Goal: Information Seeking & Learning: Compare options

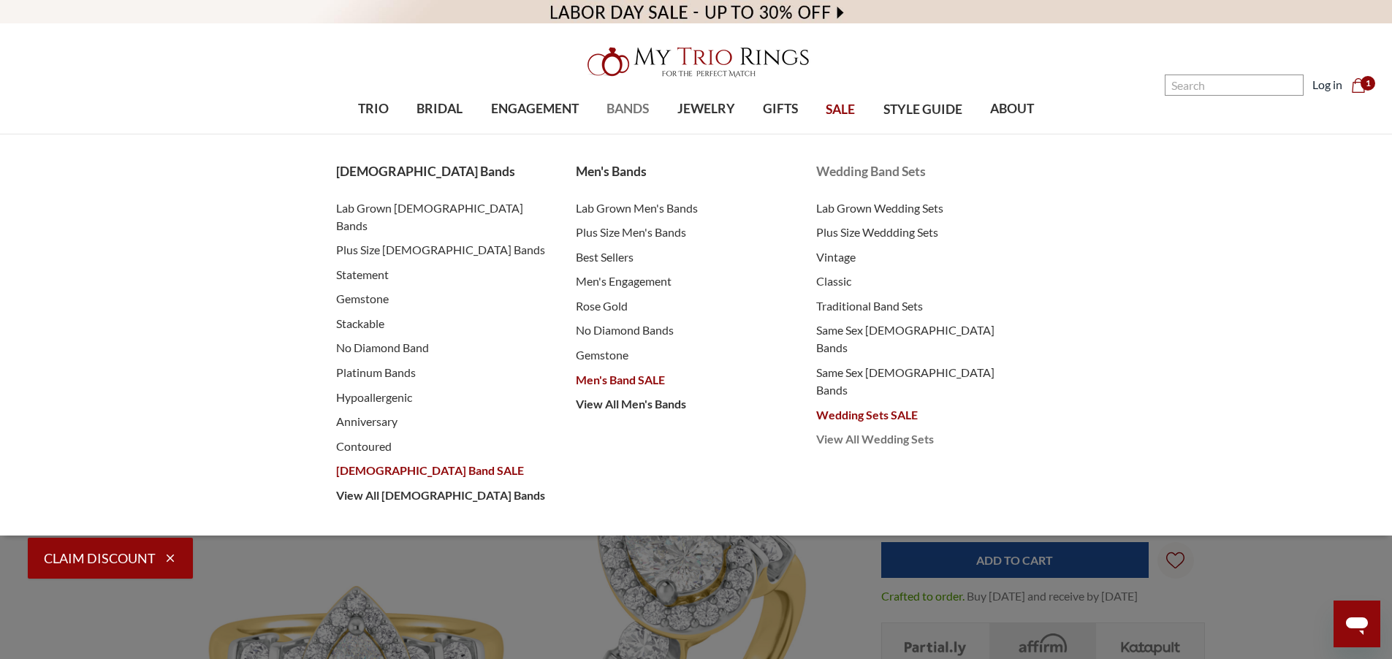
click at [887, 431] on span "View All Wedding Sets" at bounding box center [921, 440] width 211 height 18
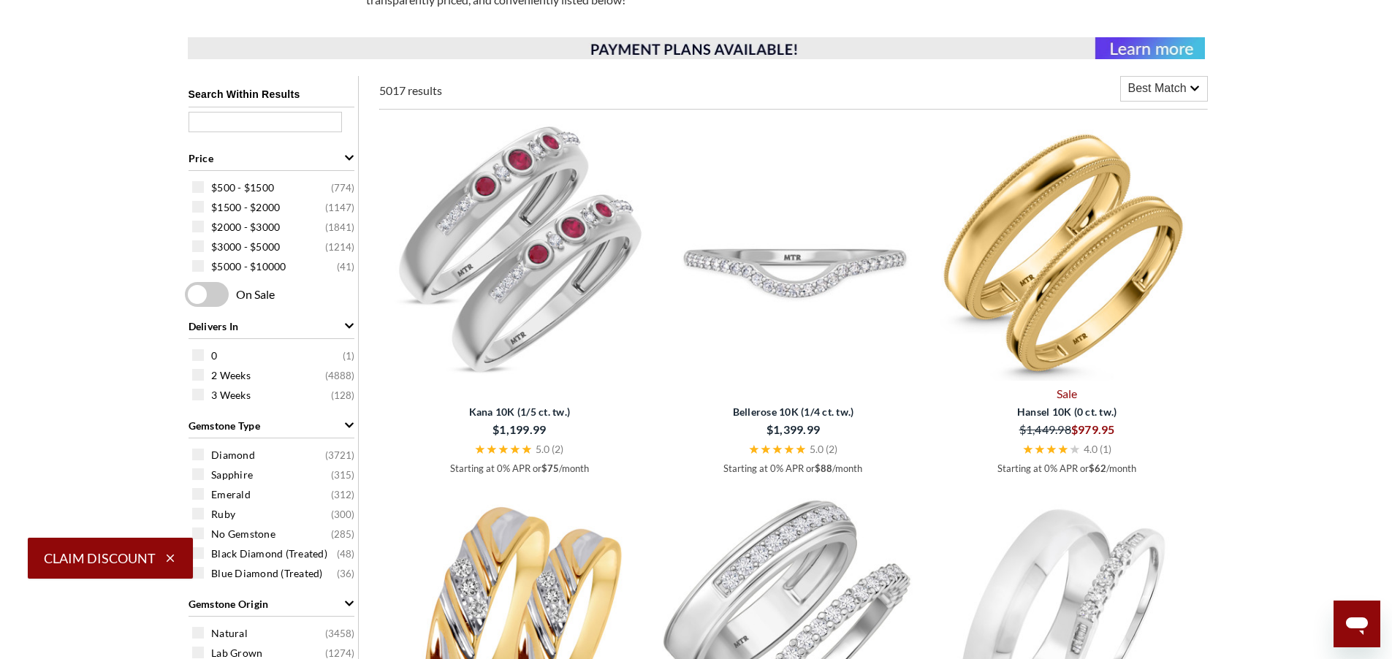
click at [800, 282] on img at bounding box center [793, 250] width 262 height 262
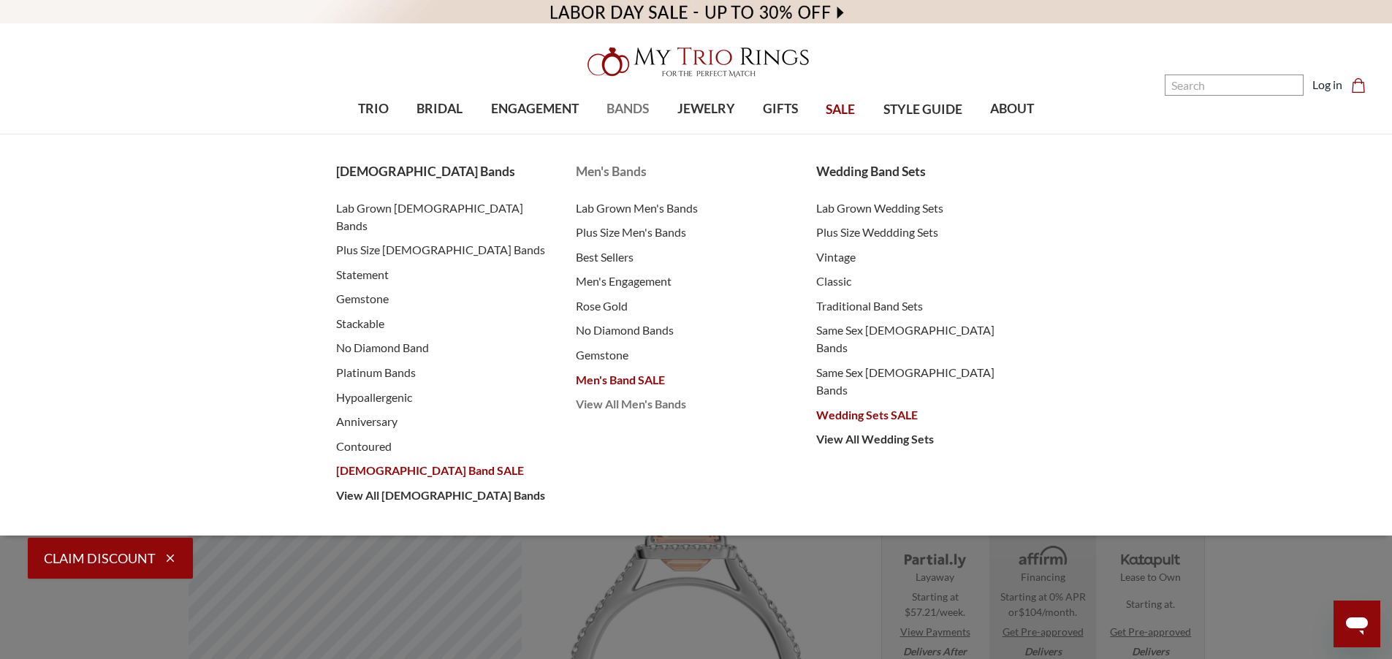
click at [631, 410] on span "View All Men's Bands" at bounding box center [681, 404] width 211 height 18
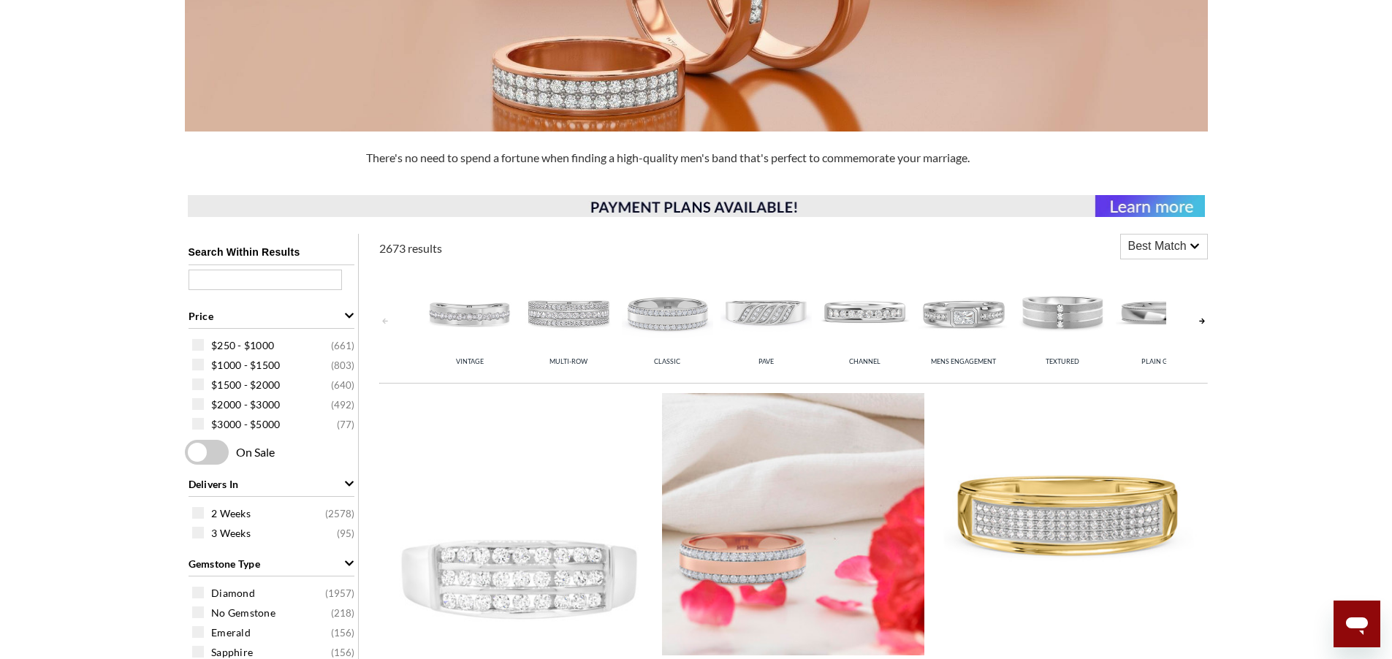
click at [751, 474] on img at bounding box center [793, 524] width 262 height 262
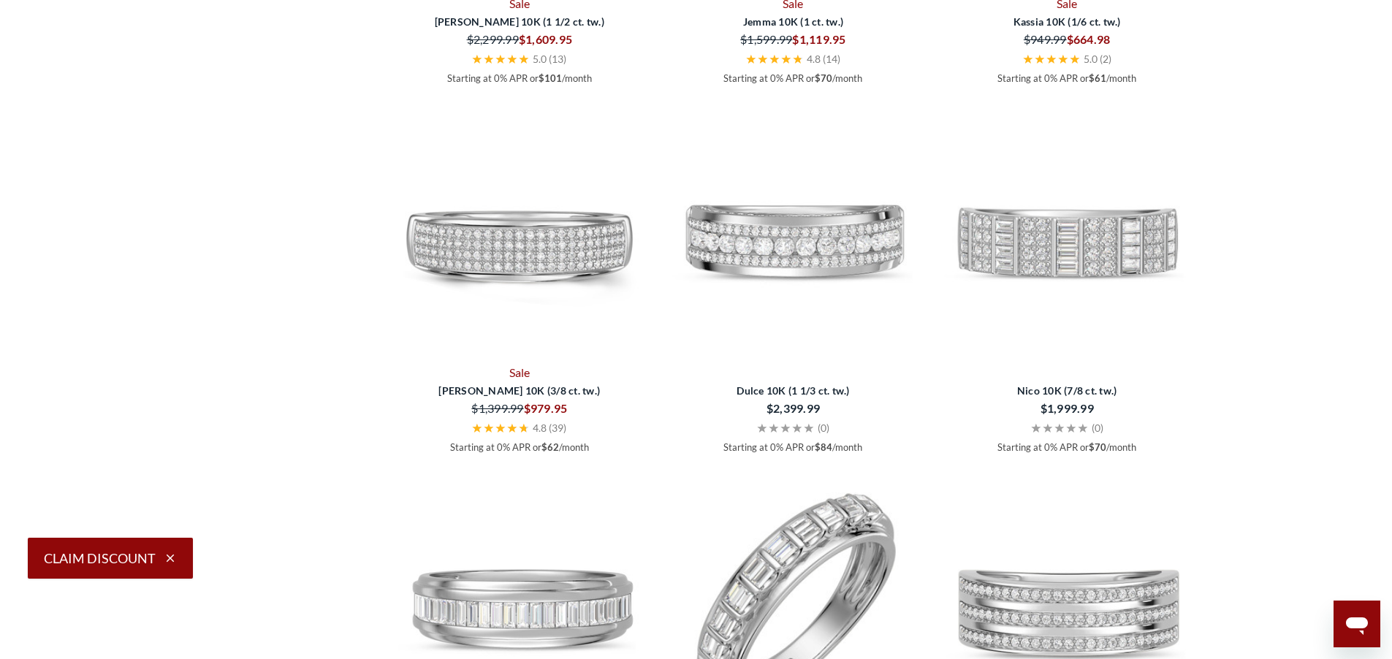
click at [805, 622] on img at bounding box center [793, 597] width 262 height 262
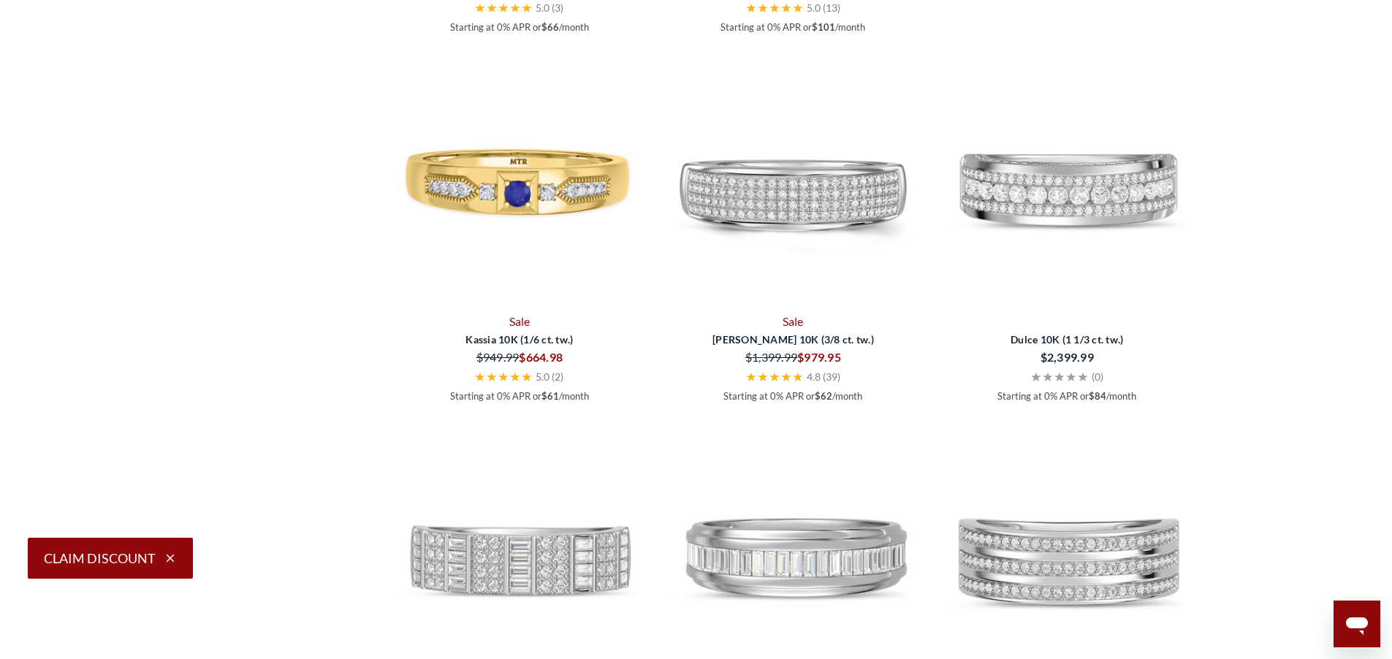
scroll to position [2105, 0]
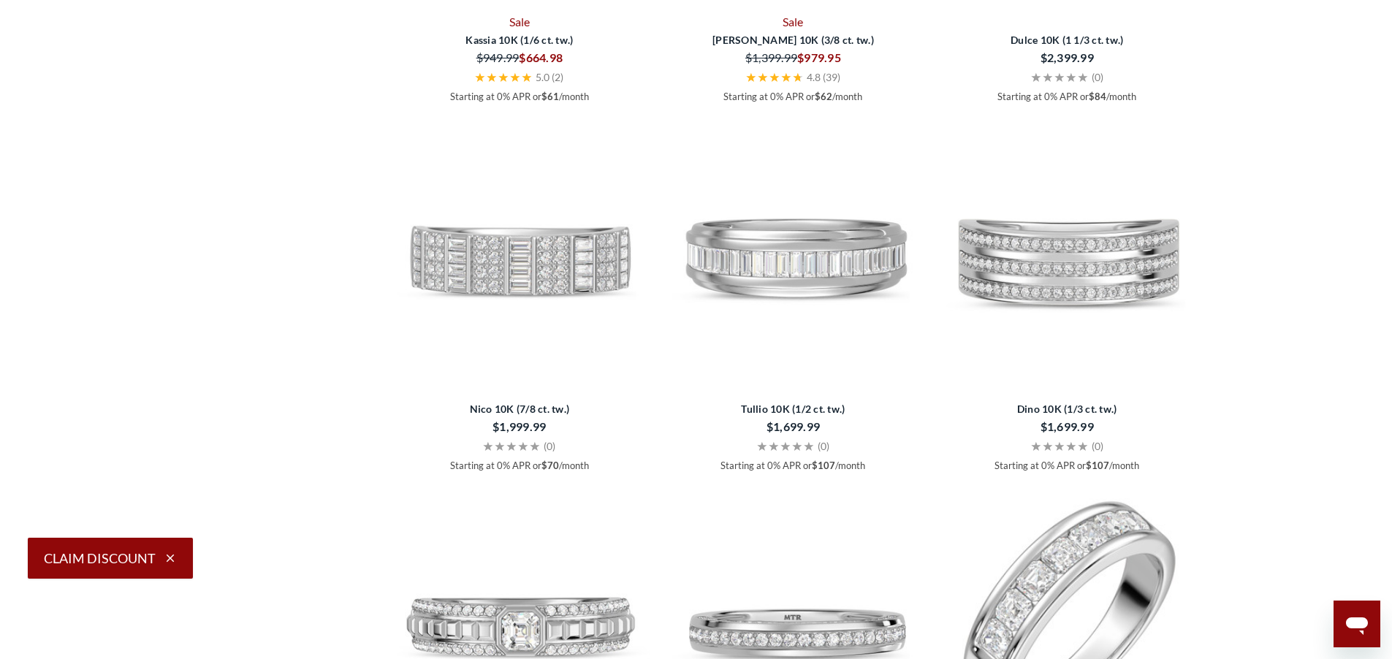
click at [1078, 615] on img at bounding box center [1067, 616] width 262 height 262
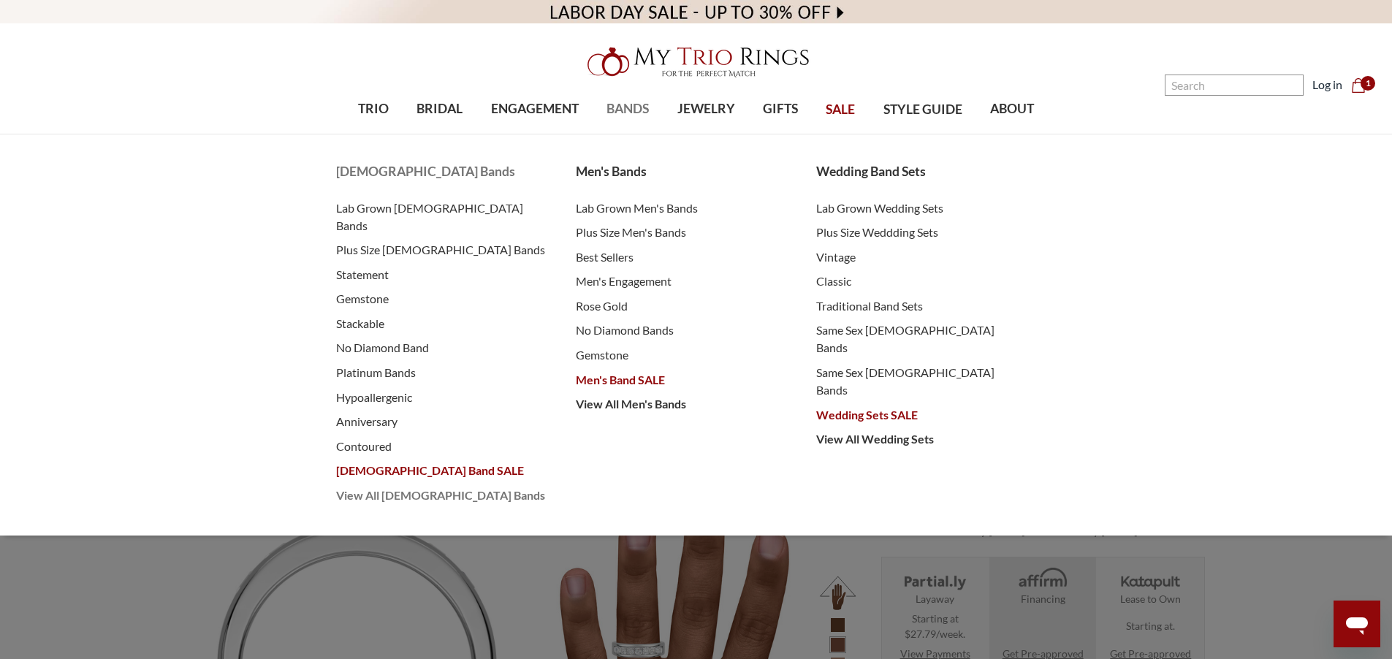
click at [437, 487] on span "View All [DEMOGRAPHIC_DATA] Bands" at bounding box center [441, 496] width 211 height 18
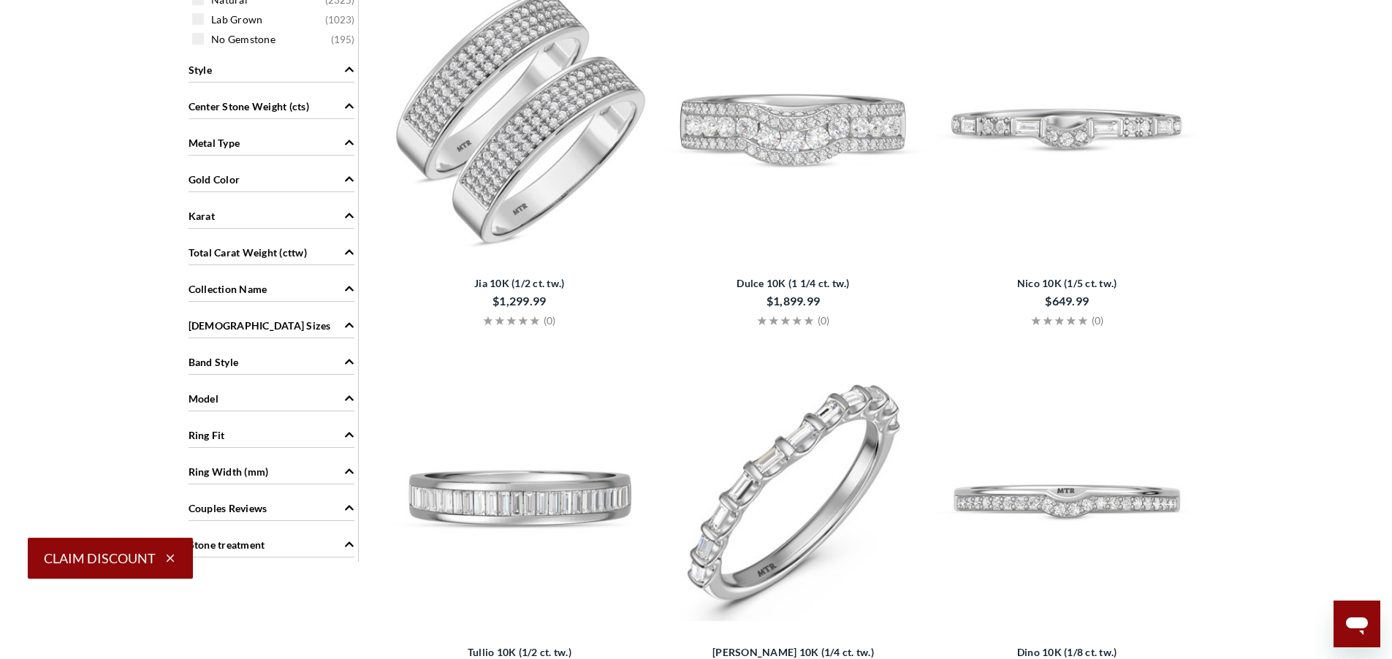
click at [781, 456] on img at bounding box center [793, 490] width 262 height 262
